Goal: Transaction & Acquisition: Purchase product/service

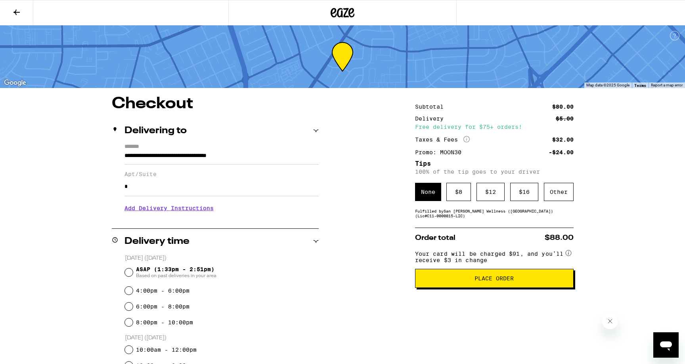
click at [12, 14] on icon at bounding box center [17, 13] width 10 height 10
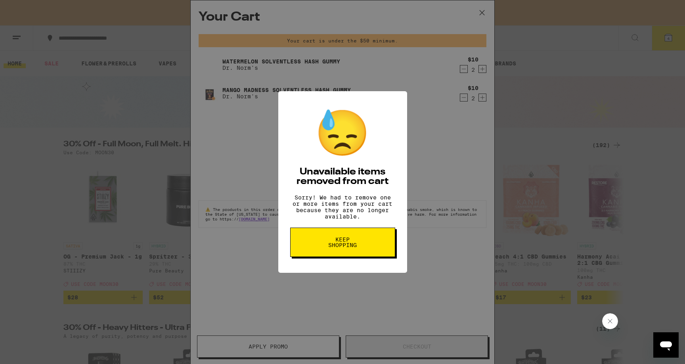
click at [376, 243] on button "Keep Shopping" at bounding box center [342, 241] width 105 height 29
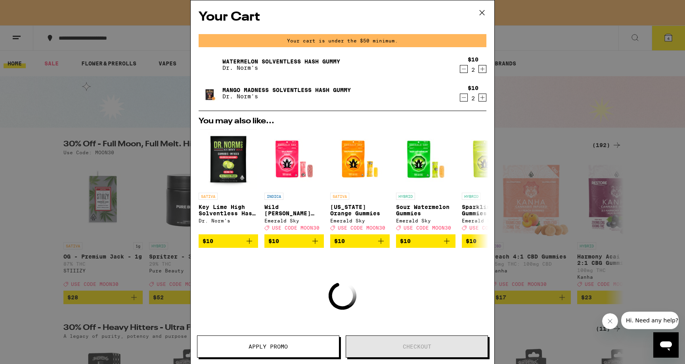
click at [465, 70] on icon "Decrement" at bounding box center [463, 69] width 7 height 10
click at [465, 101] on icon "Decrement" at bounding box center [463, 98] width 7 height 10
click at [482, 10] on icon at bounding box center [482, 13] width 12 height 12
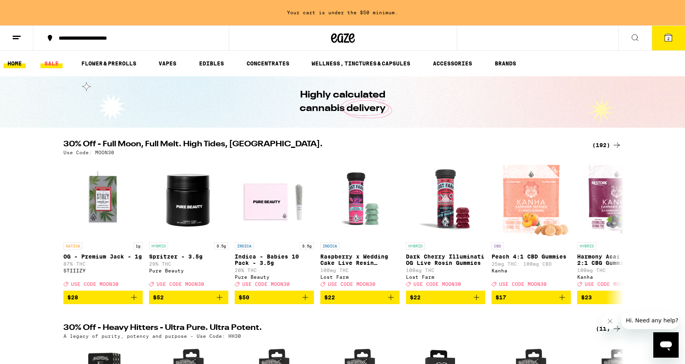
click at [46, 63] on link "SALE" at bounding box center [51, 64] width 22 height 10
click at [608, 140] on div "(192)" at bounding box center [606, 145] width 29 height 10
click at [611, 145] on div "(192)" at bounding box center [606, 145] width 29 height 10
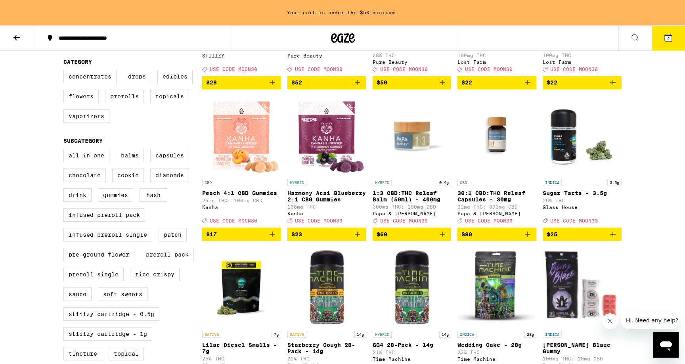
scroll to position [158, 0]
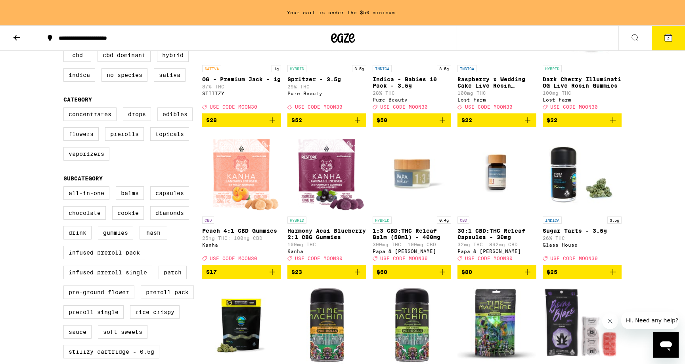
click at [173, 121] on label "Edibles" at bounding box center [174, 113] width 35 height 13
click at [65, 109] on input "Edibles" at bounding box center [65, 109] width 0 height 0
checkbox input "true"
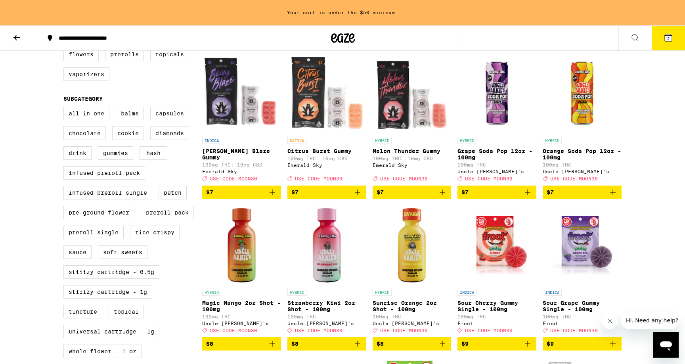
scroll to position [78, 0]
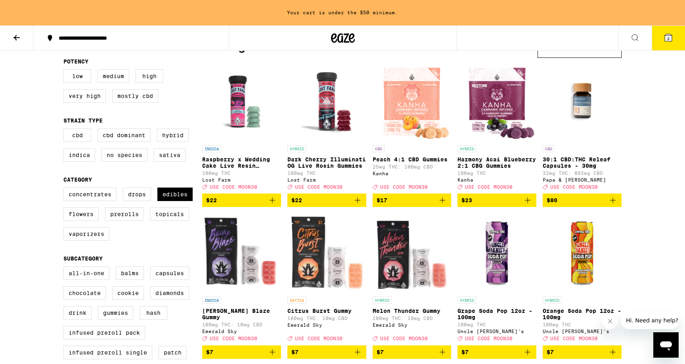
click at [251, 163] on p "Raspberry x Wedding Cake Live Resin Gummies" at bounding box center [241, 162] width 79 height 13
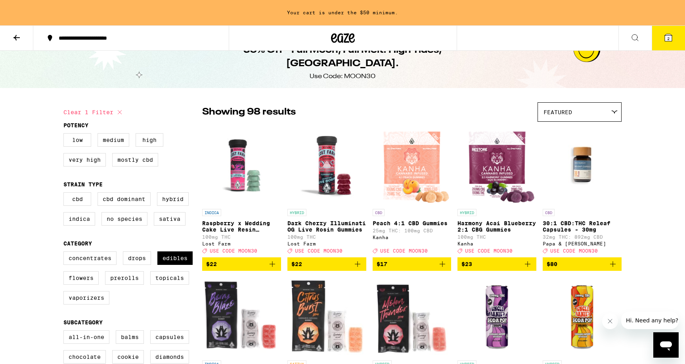
scroll to position [18, 0]
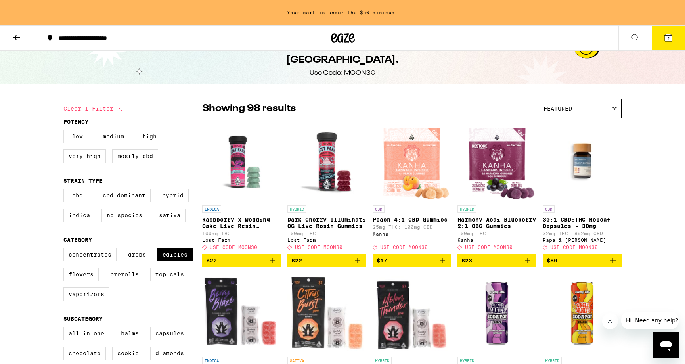
click at [79, 143] on label "Low" at bounding box center [77, 136] width 28 height 13
click at [65, 131] on input "Low" at bounding box center [65, 131] width 0 height 0
checkbox input "true"
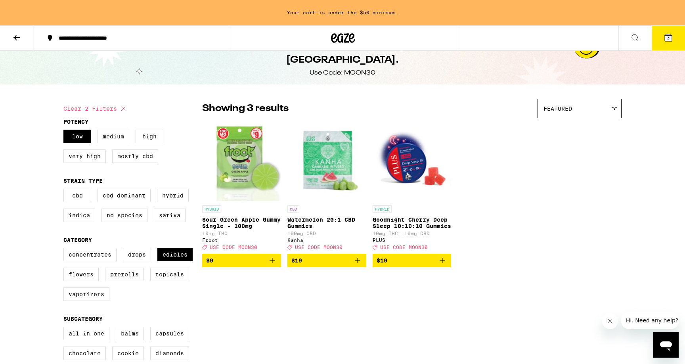
click at [101, 138] on label "Medium" at bounding box center [113, 136] width 32 height 13
click at [65, 131] on input "Medium" at bounding box center [65, 131] width 0 height 0
checkbox input "true"
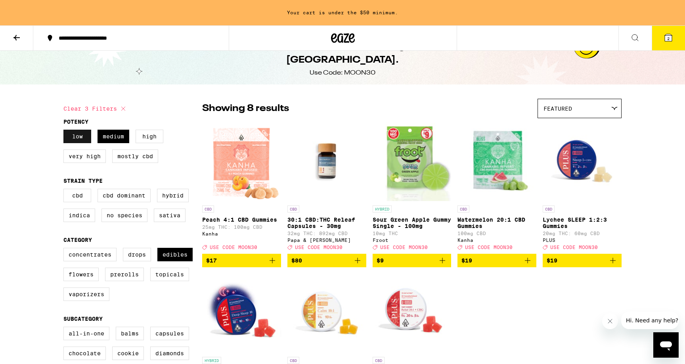
click at [82, 143] on label "Low" at bounding box center [77, 136] width 28 height 13
click at [65, 131] on input "Low" at bounding box center [65, 131] width 0 height 0
checkbox input "false"
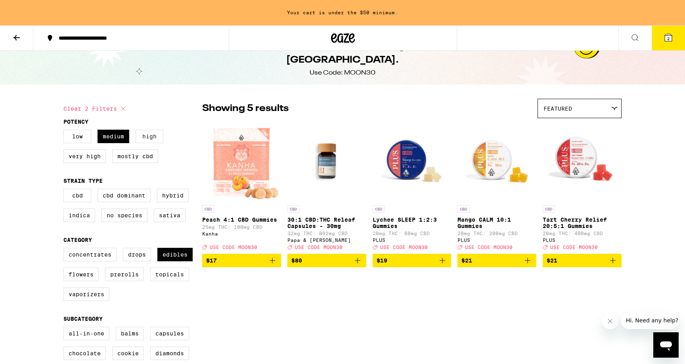
click at [146, 138] on label "High" at bounding box center [150, 136] width 28 height 13
click at [65, 131] on input "High" at bounding box center [65, 131] width 0 height 0
checkbox input "true"
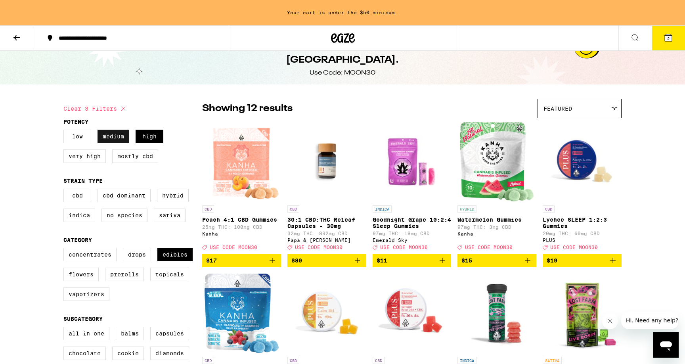
click at [126, 138] on label "Medium" at bounding box center [113, 136] width 32 height 13
click at [65, 131] on input "Medium" at bounding box center [65, 131] width 0 height 0
checkbox input "false"
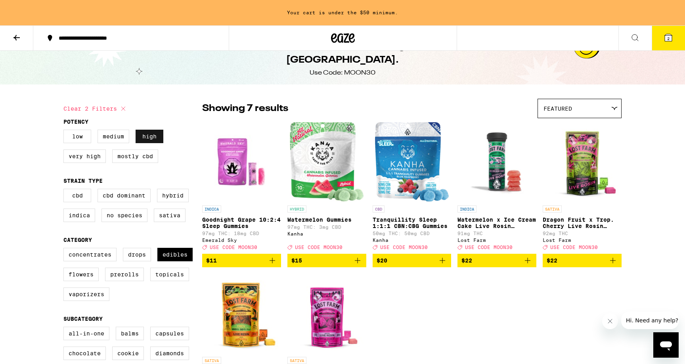
click at [155, 140] on label "High" at bounding box center [150, 136] width 28 height 13
click at [65, 131] on input "High" at bounding box center [65, 131] width 0 height 0
checkbox input "false"
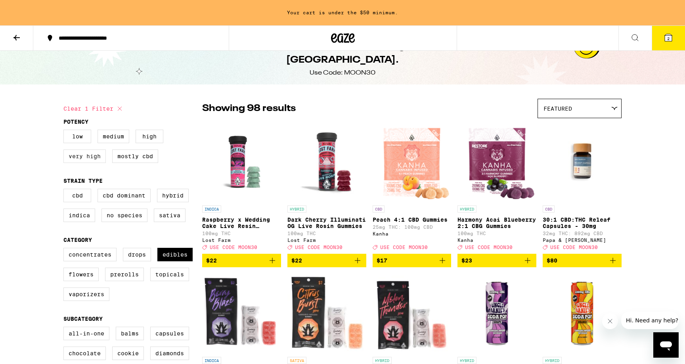
click at [90, 163] on label "Very High" at bounding box center [84, 155] width 42 height 13
click at [65, 131] on input "Very High" at bounding box center [65, 131] width 0 height 0
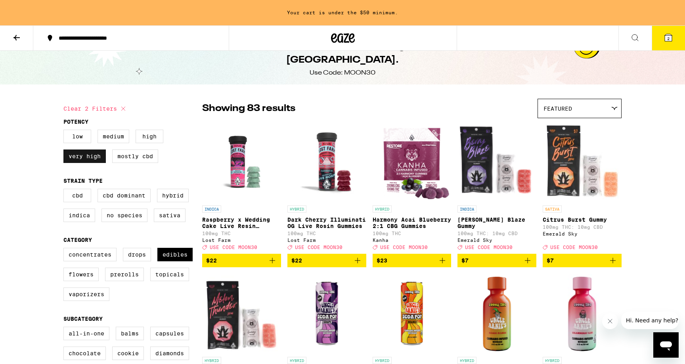
click at [97, 159] on label "Very High" at bounding box center [84, 155] width 42 height 13
click at [65, 131] on input "Very High" at bounding box center [65, 131] width 0 height 0
checkbox input "false"
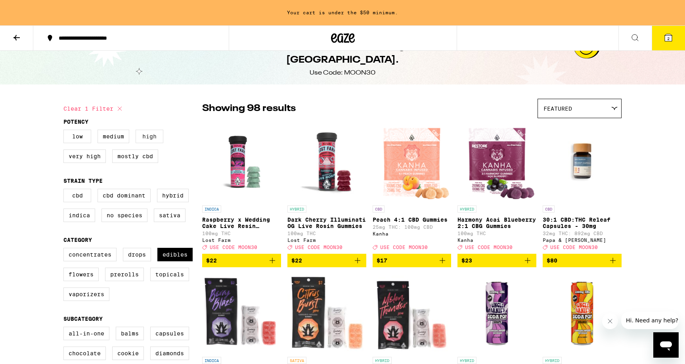
click at [143, 140] on label "High" at bounding box center [150, 136] width 28 height 13
click at [65, 131] on input "High" at bounding box center [65, 131] width 0 height 0
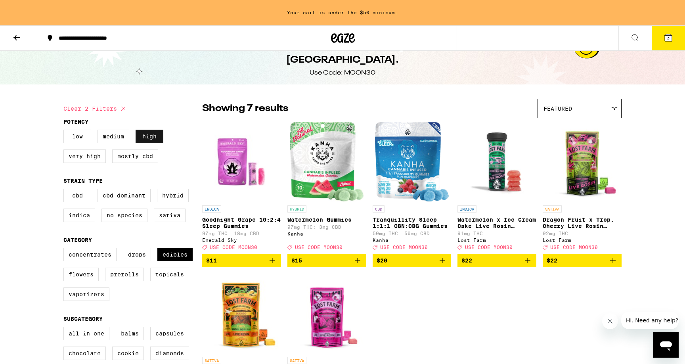
click at [143, 140] on label "High" at bounding box center [150, 136] width 28 height 13
click at [65, 131] on input "High" at bounding box center [65, 131] width 0 height 0
checkbox input "false"
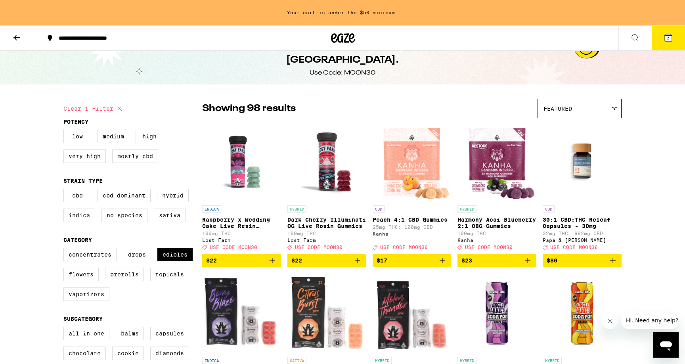
click at [75, 222] on label "Indica" at bounding box center [79, 214] width 32 height 13
click at [65, 190] on input "Indica" at bounding box center [65, 190] width 0 height 0
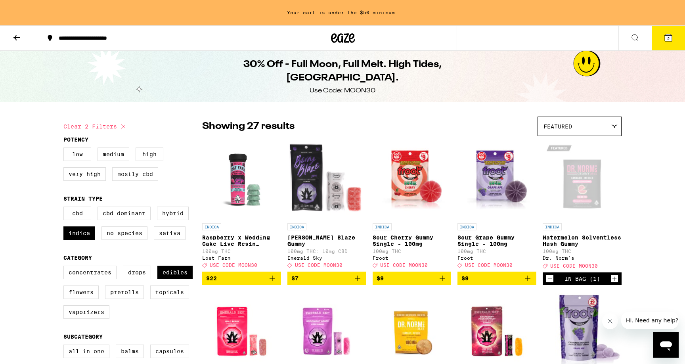
drag, startPoint x: 121, startPoint y: 128, endPoint x: 148, endPoint y: 169, distance: 49.2
click at [120, 128] on icon at bounding box center [124, 127] width 10 height 10
checkbox input "false"
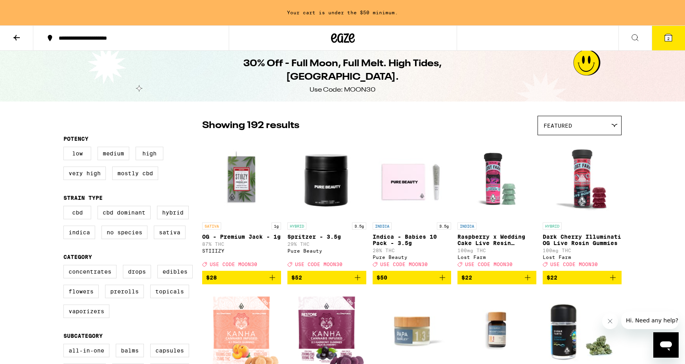
scroll to position [2, 0]
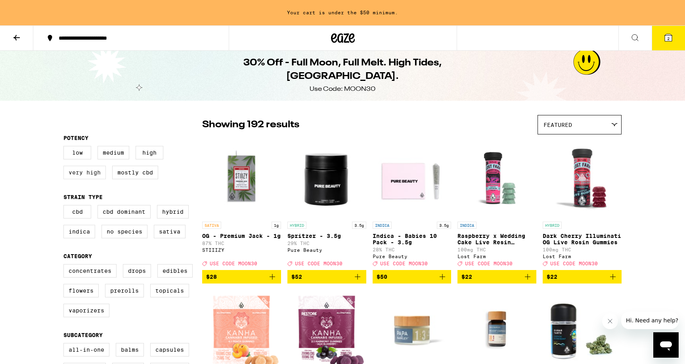
click at [94, 178] on label "Very High" at bounding box center [84, 172] width 42 height 13
click at [65, 147] on input "Very High" at bounding box center [65, 147] width 0 height 0
checkbox input "true"
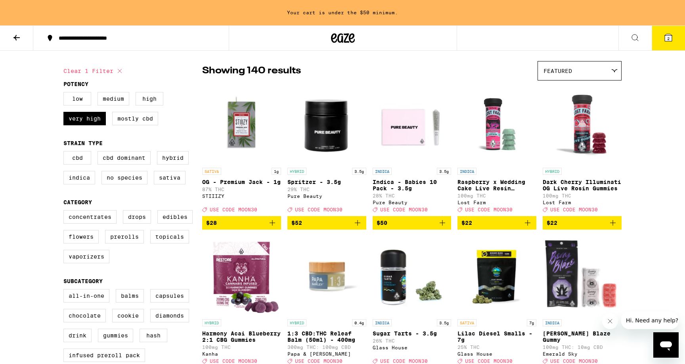
scroll to position [105, 0]
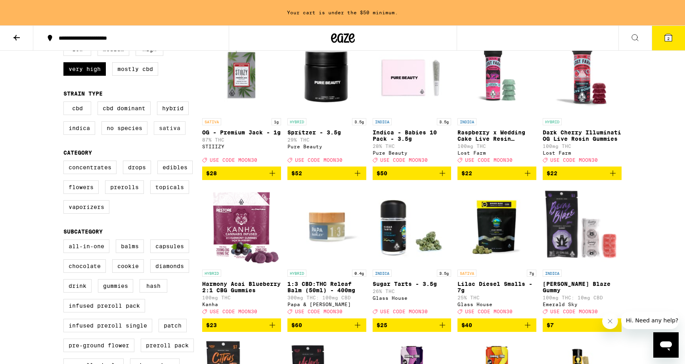
click at [172, 134] on label "Sativa" at bounding box center [170, 127] width 32 height 13
click at [65, 103] on input "Sativa" at bounding box center [65, 103] width 0 height 0
checkbox input "true"
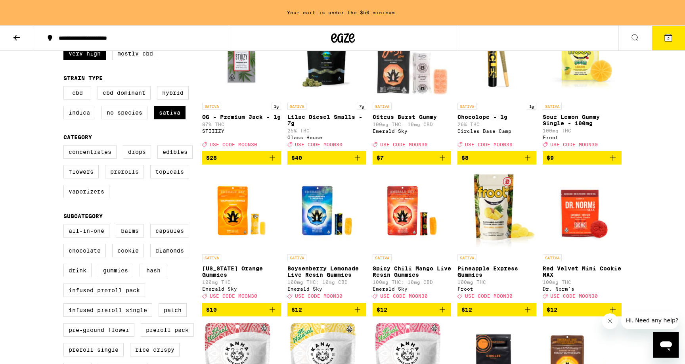
scroll to position [122, 0]
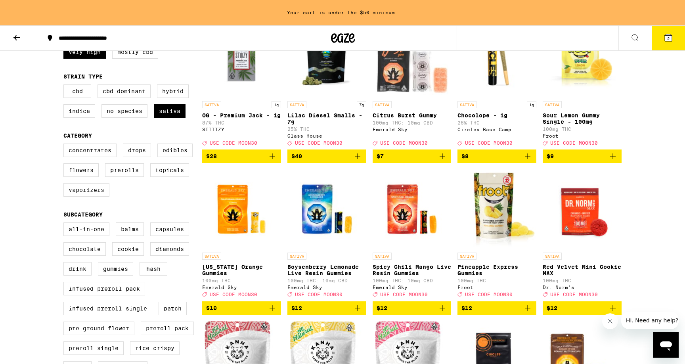
click at [105, 197] on label "Vaporizers" at bounding box center [86, 189] width 46 height 13
click at [65, 145] on input "Vaporizers" at bounding box center [65, 145] width 0 height 0
checkbox input "true"
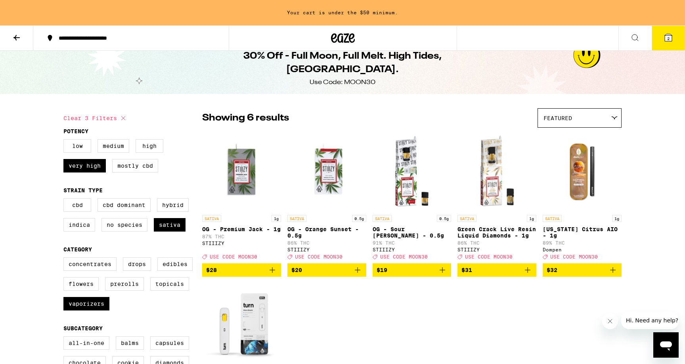
scroll to position [123, 0]
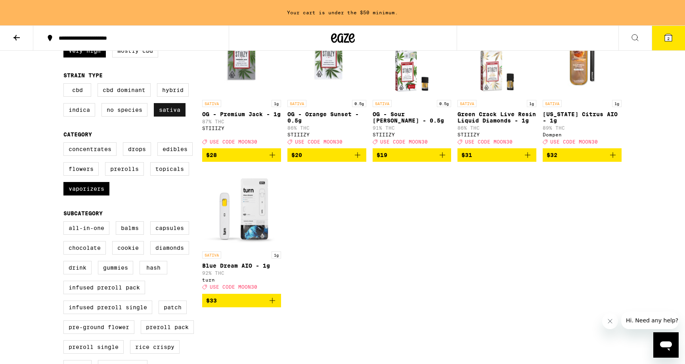
click at [171, 117] on label "Sativa" at bounding box center [170, 109] width 32 height 13
click at [65, 85] on input "Sativa" at bounding box center [65, 84] width 0 height 0
checkbox input "false"
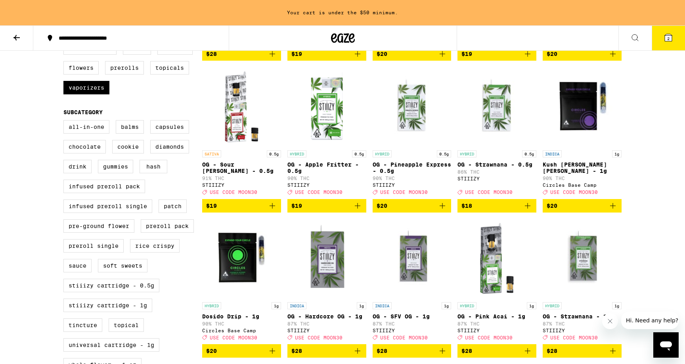
scroll to position [256, 0]
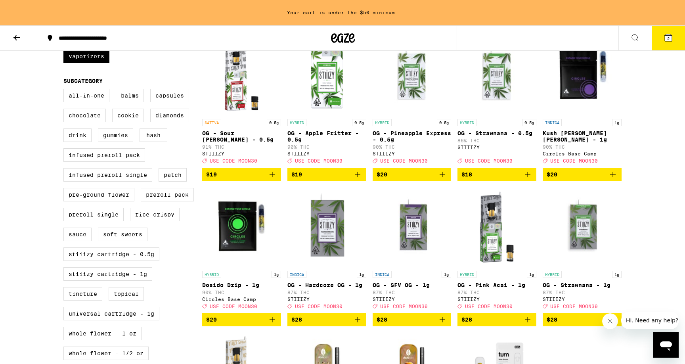
click at [274, 324] on icon "Add to bag" at bounding box center [273, 320] width 10 height 10
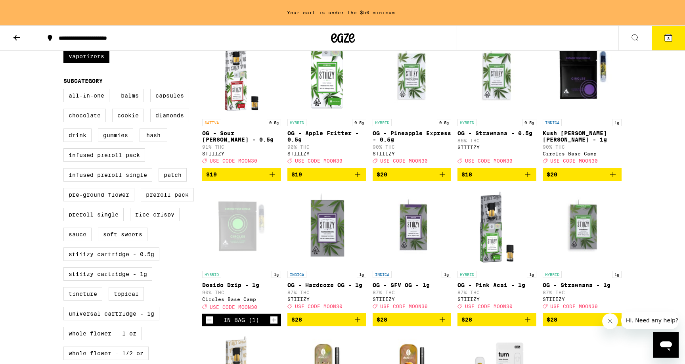
scroll to position [13, 0]
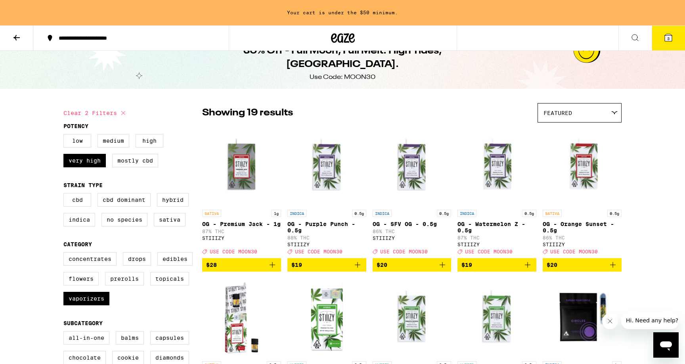
click at [664, 48] on button "3" at bounding box center [668, 38] width 33 height 25
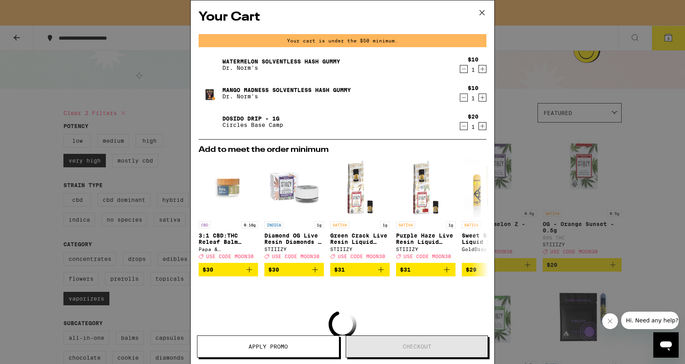
click at [487, 100] on div "Your Cart Your cart is under the $50 minimum. Watermelon Solventless Hash Gummy…" at bounding box center [343, 170] width 304 height 340
click at [484, 99] on icon "Increment" at bounding box center [482, 98] width 7 height 10
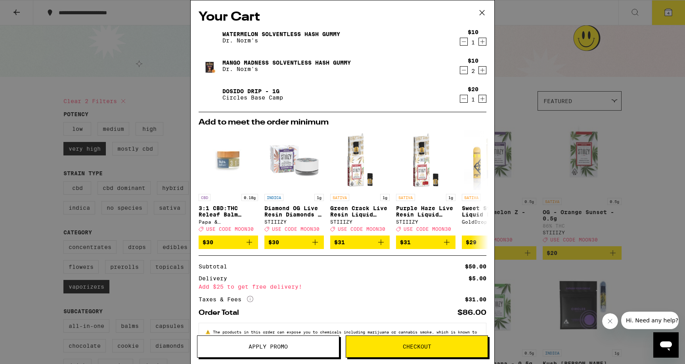
click at [481, 11] on icon at bounding box center [482, 13] width 12 height 12
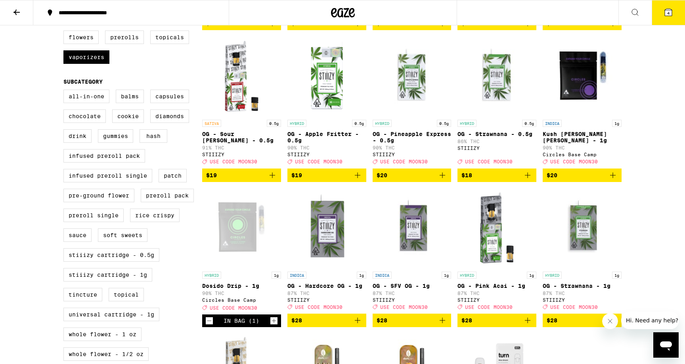
scroll to position [230, 0]
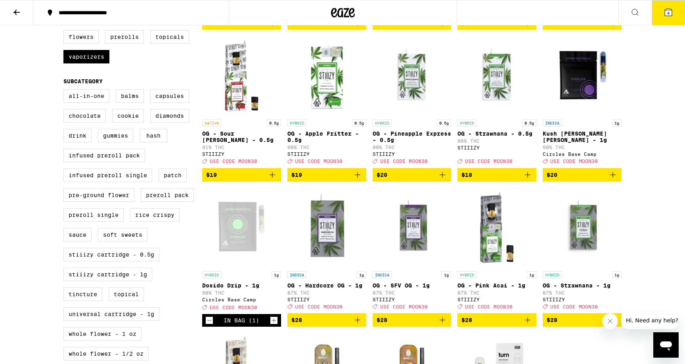
click at [616, 180] on icon "Add to bag" at bounding box center [613, 175] width 10 height 10
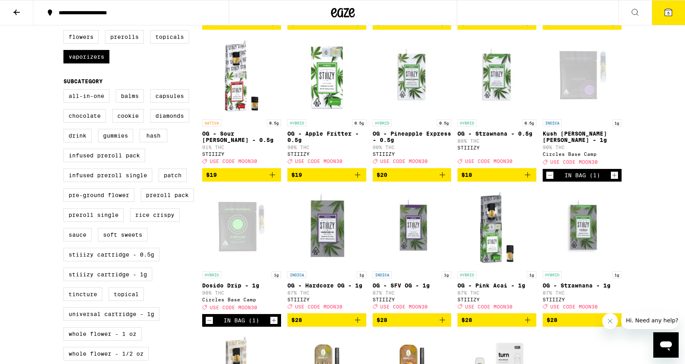
click at [670, 14] on icon at bounding box center [668, 12] width 7 height 7
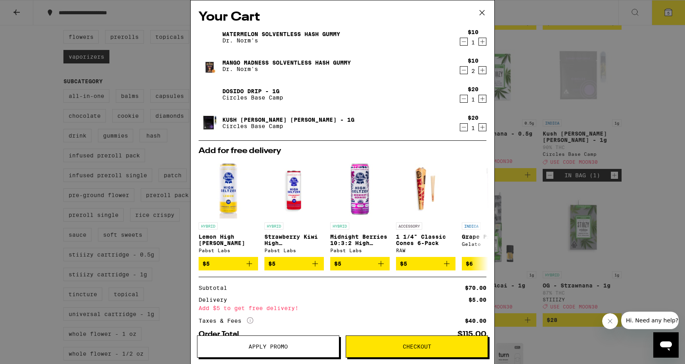
click at [481, 71] on icon "Increment" at bounding box center [482, 70] width 4 height 4
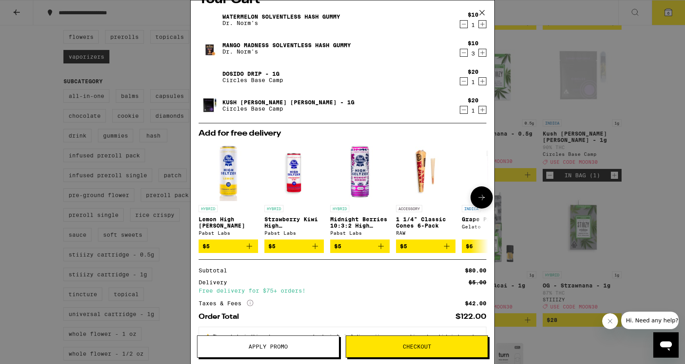
scroll to position [19, 0]
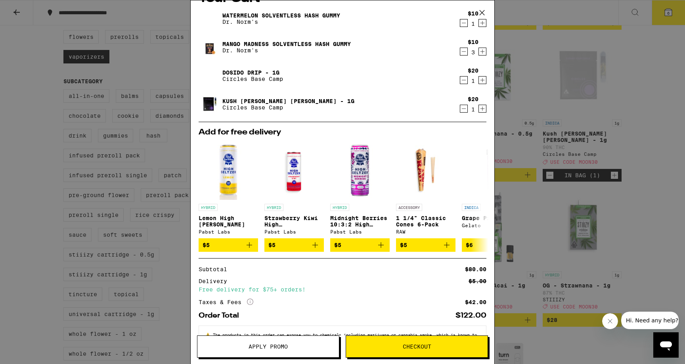
click at [413, 345] on span "Checkout" at bounding box center [417, 347] width 29 height 6
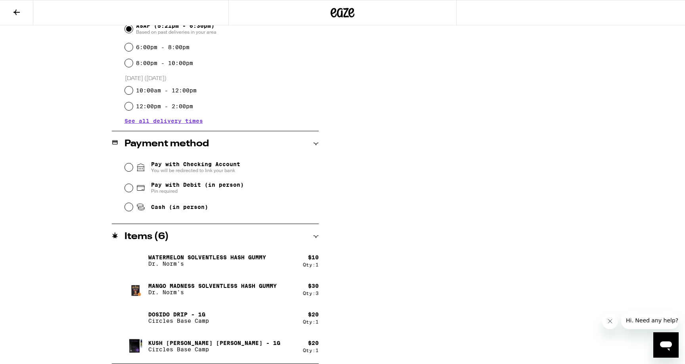
scroll to position [129, 0]
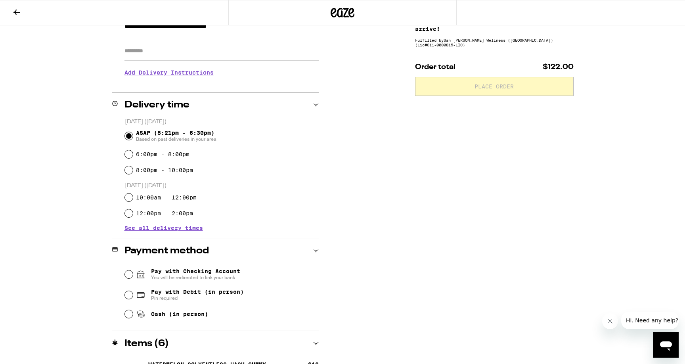
click at [201, 231] on span "See all delivery times" at bounding box center [163, 228] width 78 height 6
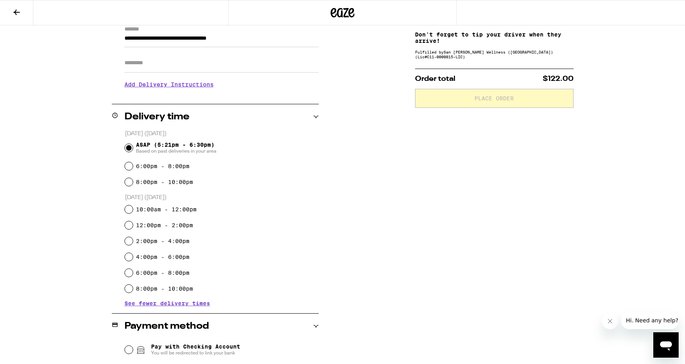
scroll to position [118, 0]
click at [131, 272] on input "6:00pm - 8:00pm" at bounding box center [129, 272] width 8 height 8
radio input "true"
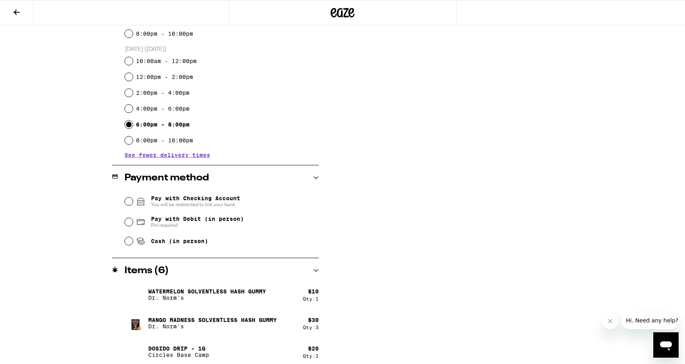
scroll to position [295, 0]
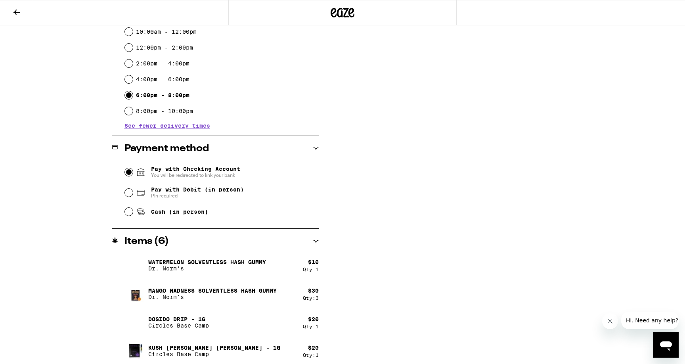
click at [129, 174] on input "Pay with Checking Account You will be redirected to link your bank" at bounding box center [129, 172] width 8 height 8
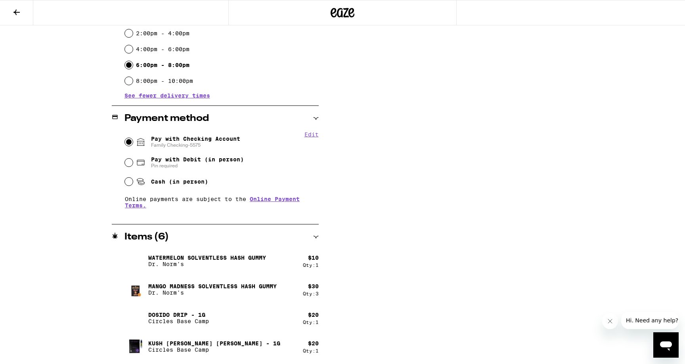
scroll to position [325, 0]
click at [403, 245] on div "**********" at bounding box center [342, 67] width 571 height 593
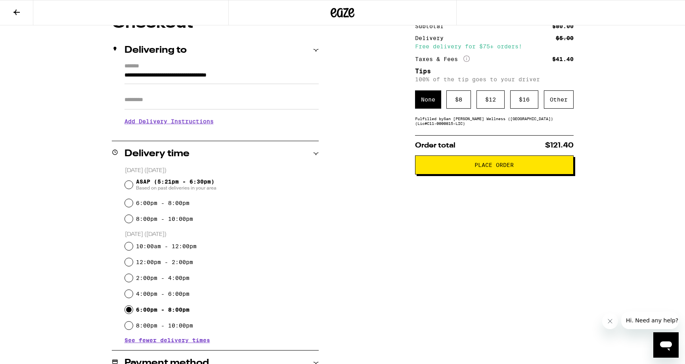
scroll to position [0, 0]
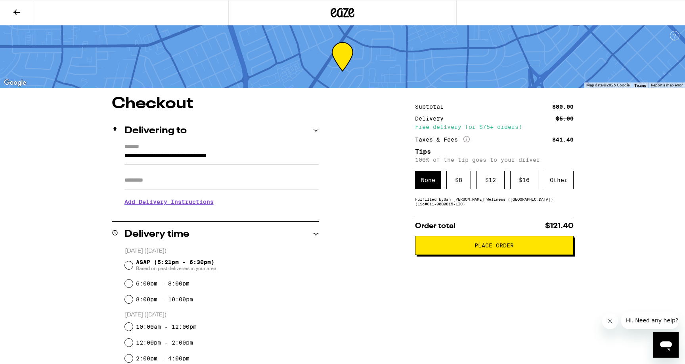
click at [223, 180] on input "Apt/Suite" at bounding box center [221, 180] width 194 height 19
type input "*"
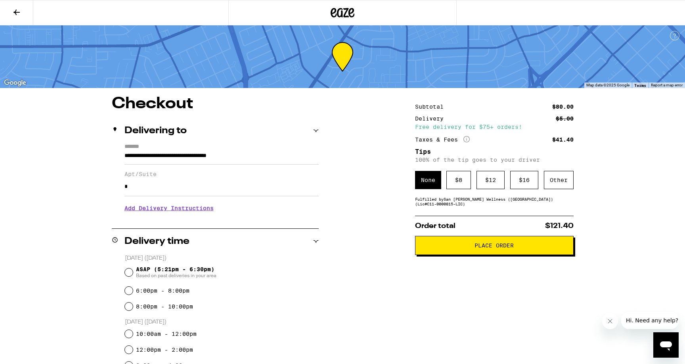
click at [201, 217] on h3 "Add Delivery Instructions" at bounding box center [221, 208] width 194 height 18
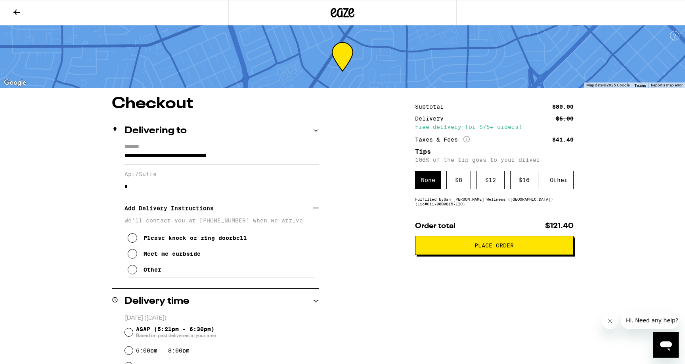
click at [148, 271] on div "Other" at bounding box center [152, 269] width 18 height 6
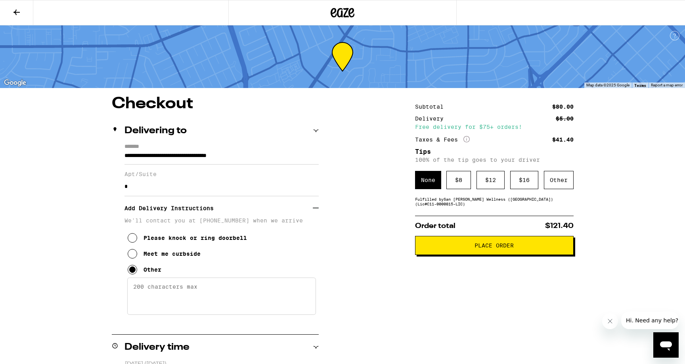
click at [178, 290] on textarea "Enter any other delivery instructions you want driver to know" at bounding box center [221, 295] width 189 height 37
type textarea "I will have two orders. The tip is on this one."
click at [520, 178] on div "$ 16" at bounding box center [524, 180] width 28 height 18
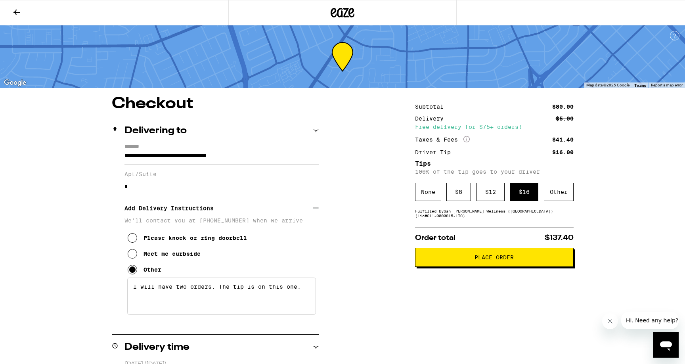
click at [497, 266] on button "Place Order" at bounding box center [494, 257] width 159 height 19
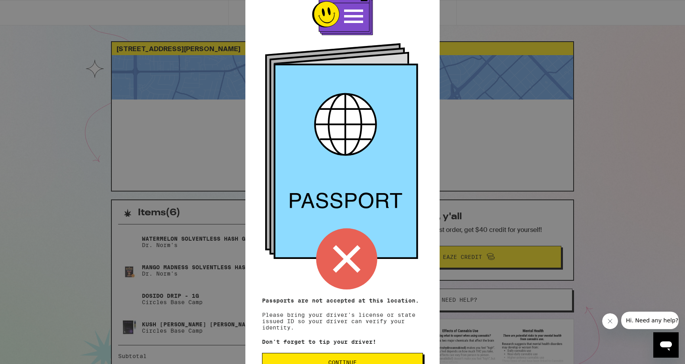
scroll to position [38, 0]
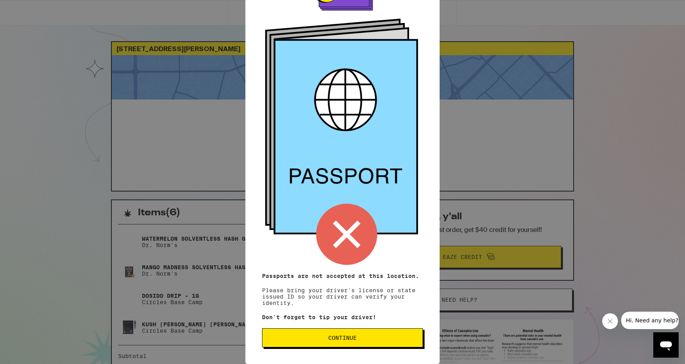
click at [386, 336] on span "Continue" at bounding box center [342, 338] width 147 height 6
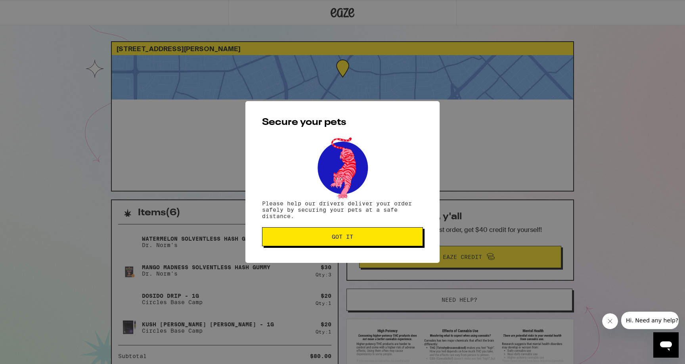
click at [345, 252] on div "Secure your pets Please help our drivers deliver your order safely by securing …" at bounding box center [342, 182] width 194 height 162
click at [348, 237] on span "Got it" at bounding box center [342, 237] width 21 height 6
